Goal: Find specific page/section: Find specific page/section

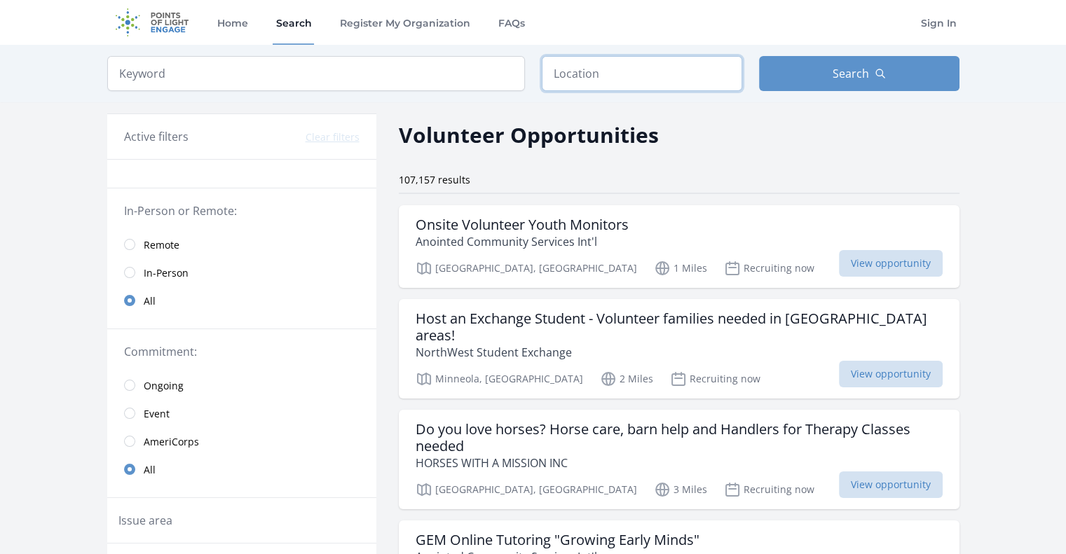
click at [580, 72] on input "text" at bounding box center [642, 73] width 200 height 35
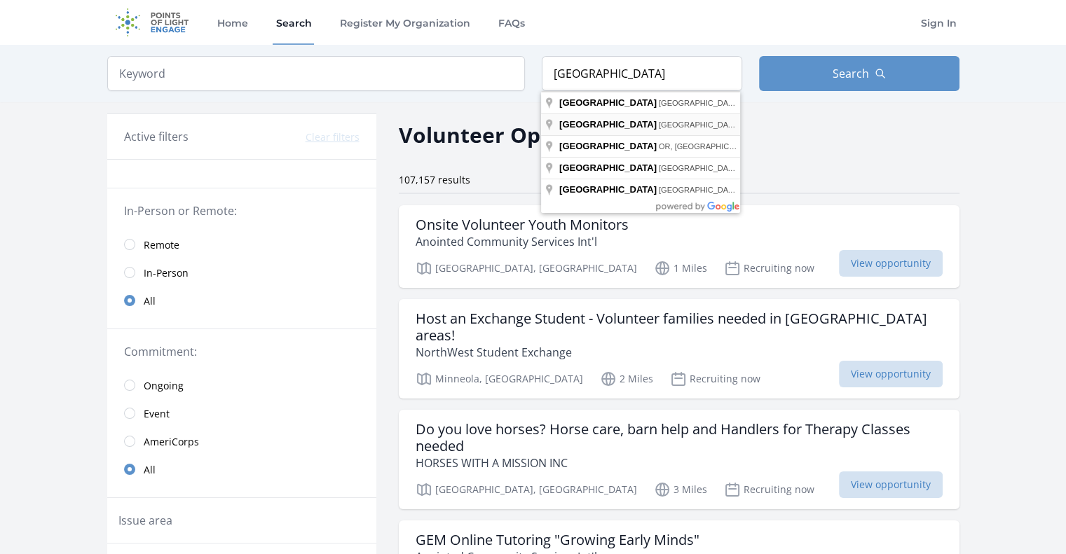
type input "[GEOGRAPHIC_DATA], [GEOGRAPHIC_DATA], [GEOGRAPHIC_DATA]"
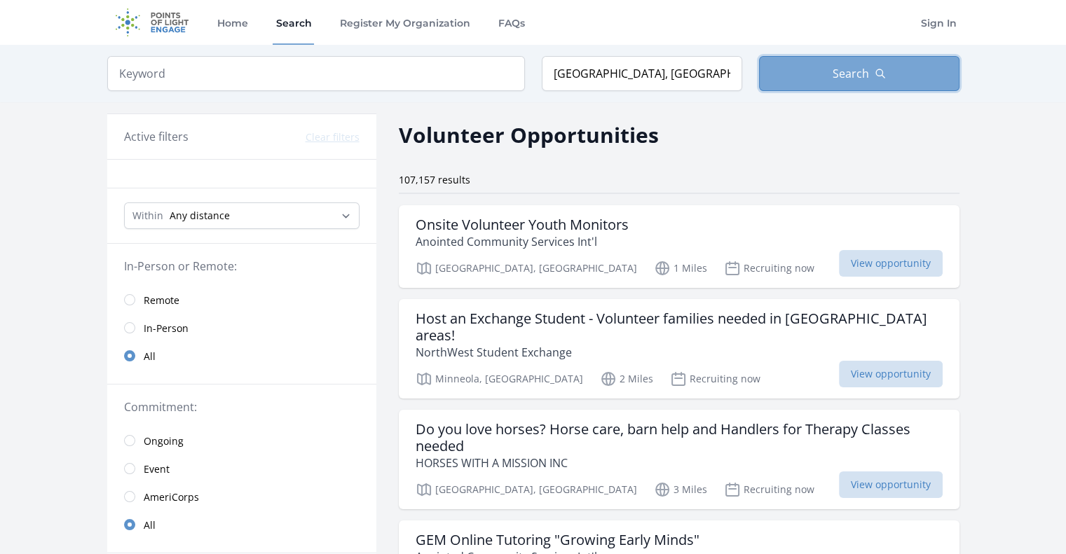
click at [830, 58] on button "Search" at bounding box center [859, 73] width 200 height 35
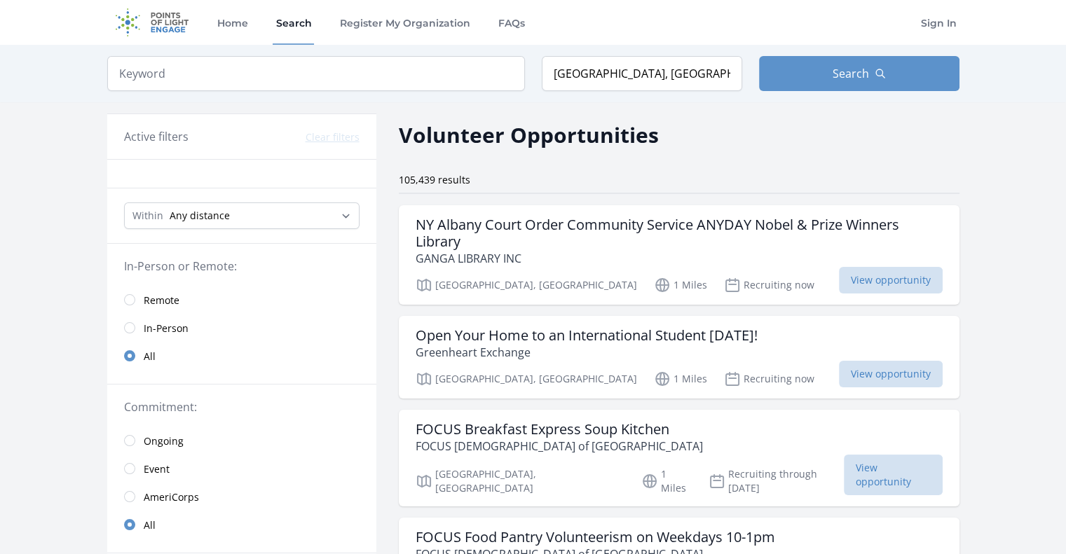
click at [162, 17] on img at bounding box center [152, 22] width 90 height 45
